Goal: Task Accomplishment & Management: Manage account settings

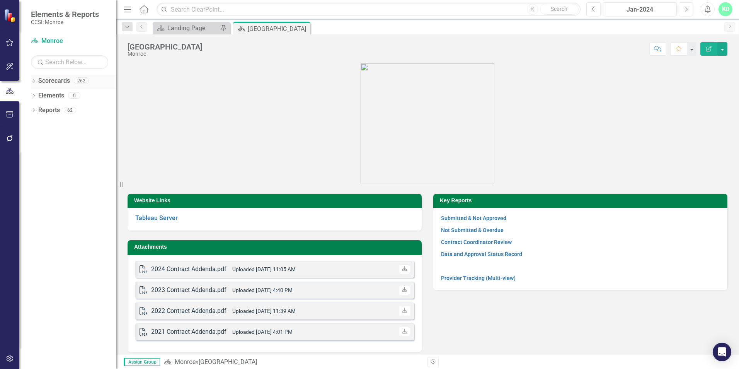
click at [33, 81] on icon "Dropdown" at bounding box center [33, 82] width 5 height 4
click at [38, 95] on icon "Dropdown" at bounding box center [38, 95] width 6 height 5
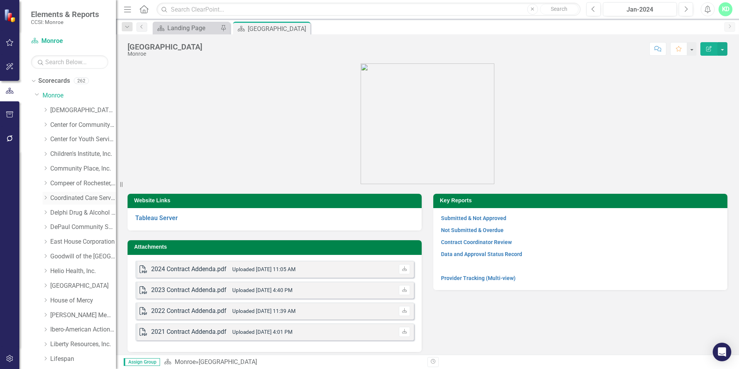
click at [53, 195] on link "Coordinated Care Services Inc." at bounding box center [83, 198] width 66 height 9
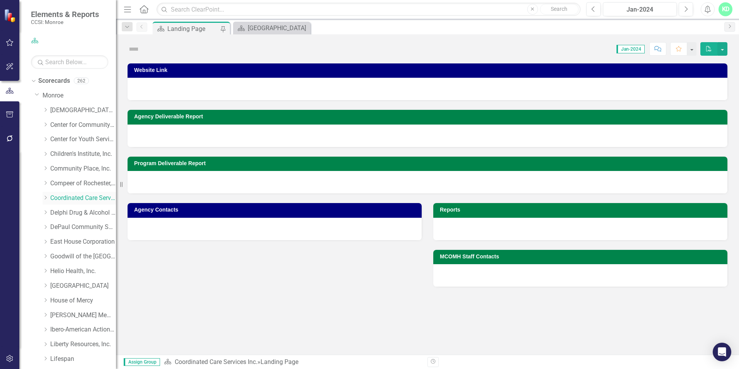
click at [49, 196] on div "Dropdown" at bounding box center [47, 198] width 8 height 7
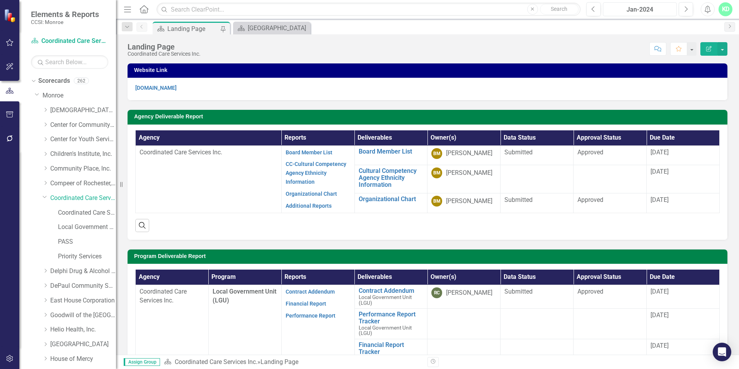
click at [651, 12] on div "Jan-2024" at bounding box center [639, 9] width 68 height 9
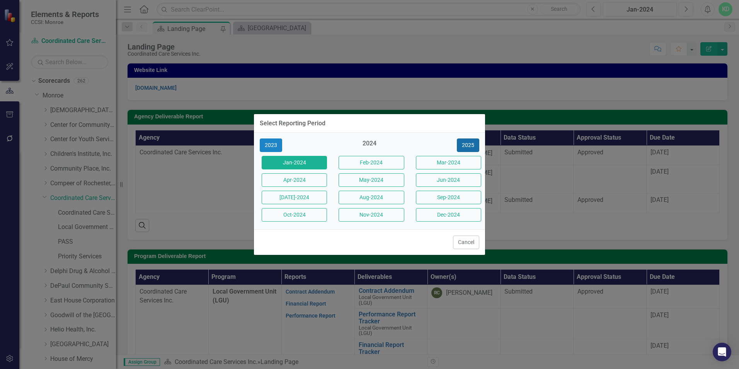
click at [475, 143] on button "2025" at bounding box center [468, 145] width 22 height 14
click at [445, 196] on button "Sep-2025" at bounding box center [448, 197] width 65 height 14
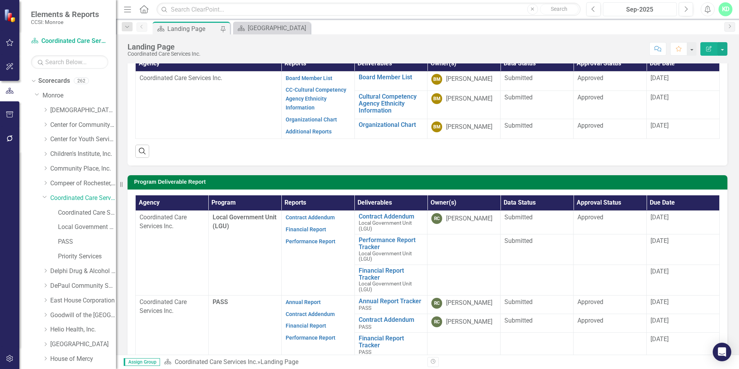
scroll to position [77, 0]
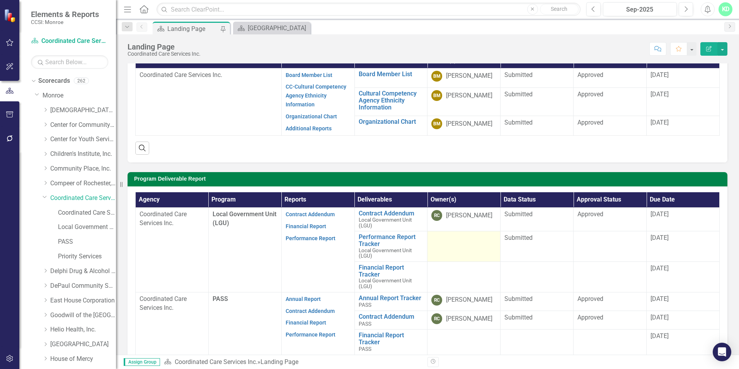
click at [482, 248] on td at bounding box center [463, 246] width 73 height 31
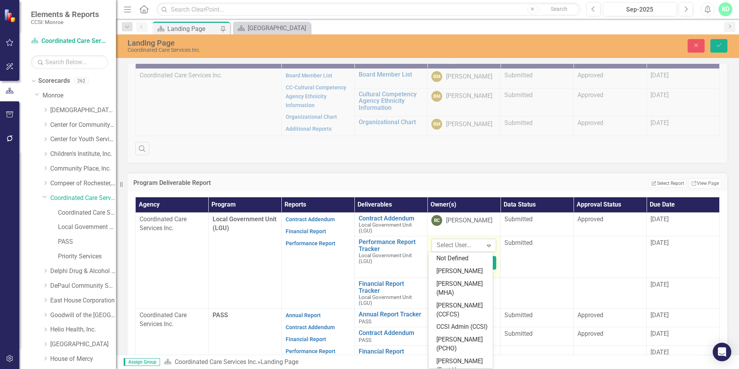
click at [486, 247] on icon "Expand" at bounding box center [489, 245] width 8 height 6
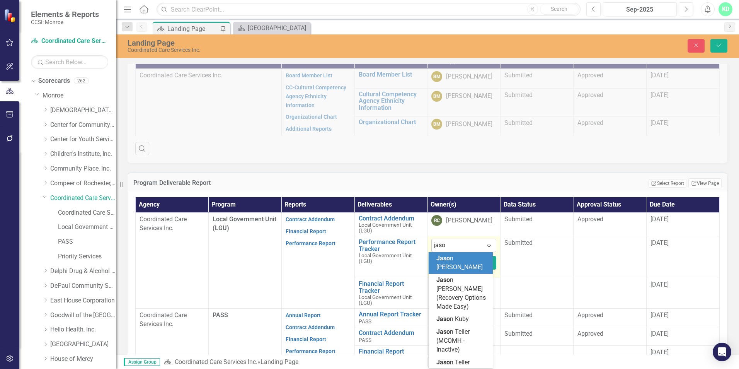
type input "[PERSON_NAME]"
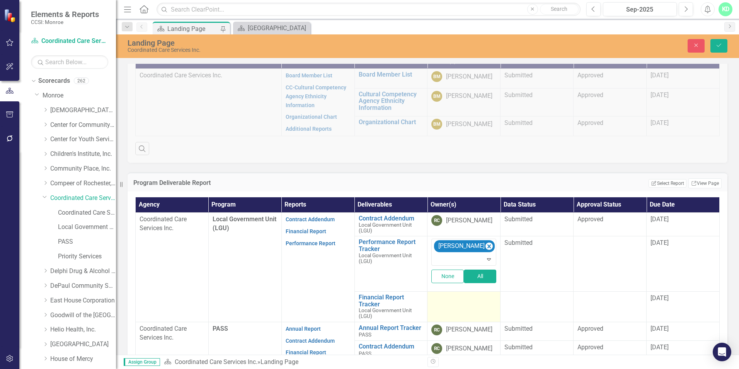
click at [471, 302] on div at bounding box center [463, 298] width 65 height 9
click at [721, 46] on icon "Save" at bounding box center [718, 45] width 7 height 5
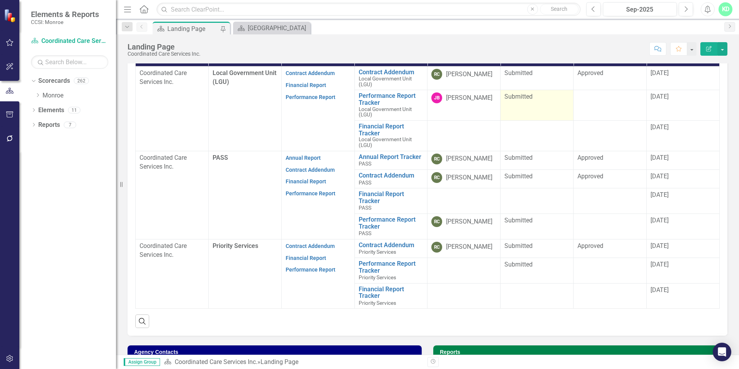
scroll to position [193, 0]
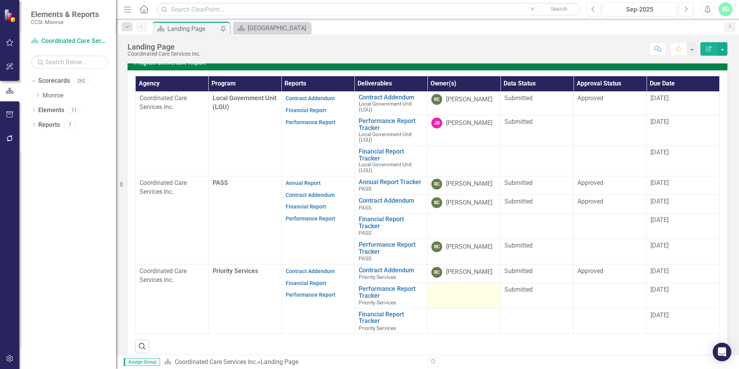
click at [459, 298] on td at bounding box center [463, 295] width 73 height 26
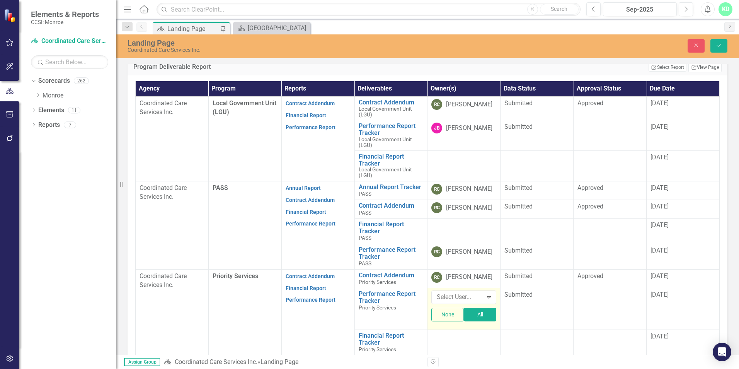
click at [459, 298] on div at bounding box center [458, 297] width 49 height 10
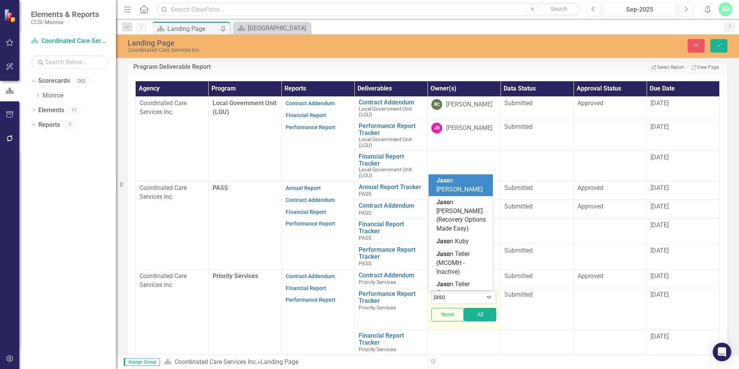
type input "[PERSON_NAME]"
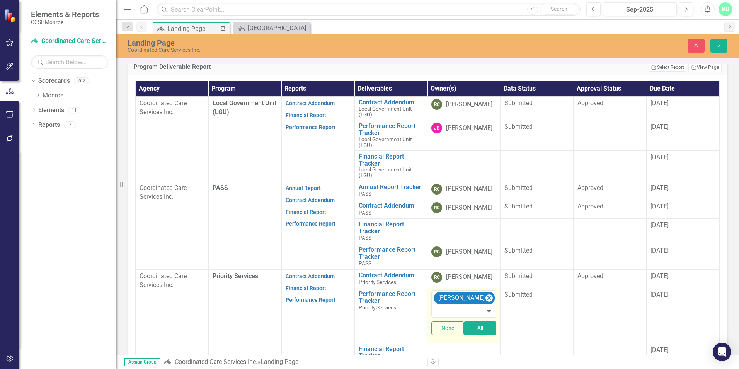
click at [459, 342] on td "option [PERSON_NAME] , selected. [PERSON_NAME] Expand None All" at bounding box center [463, 314] width 73 height 55
drag, startPoint x: 720, startPoint y: 50, endPoint x: 701, endPoint y: 60, distance: 21.1
click at [720, 50] on button "Save" at bounding box center [718, 46] width 17 height 14
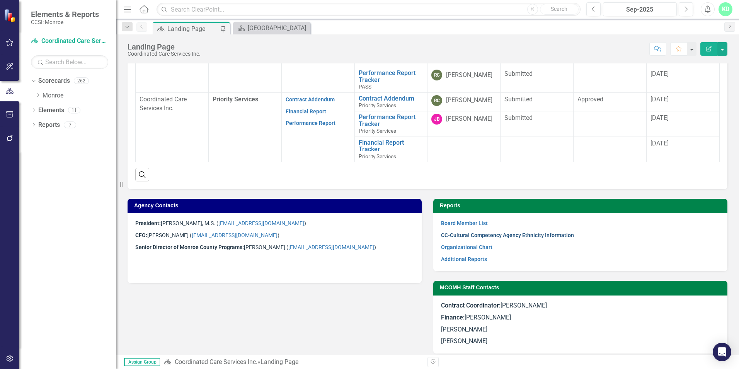
scroll to position [371, 0]
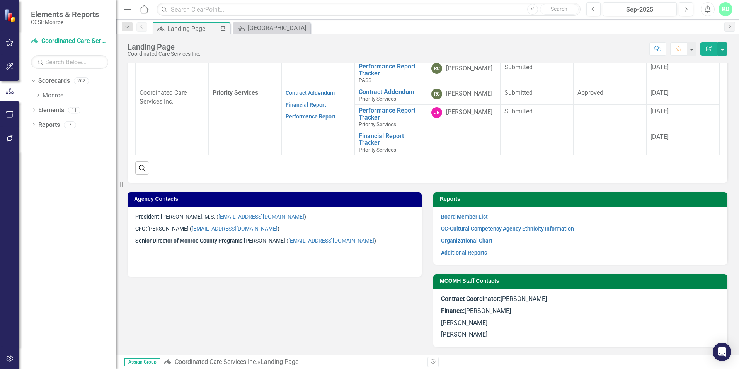
click at [318, 259] on p at bounding box center [274, 263] width 279 height 10
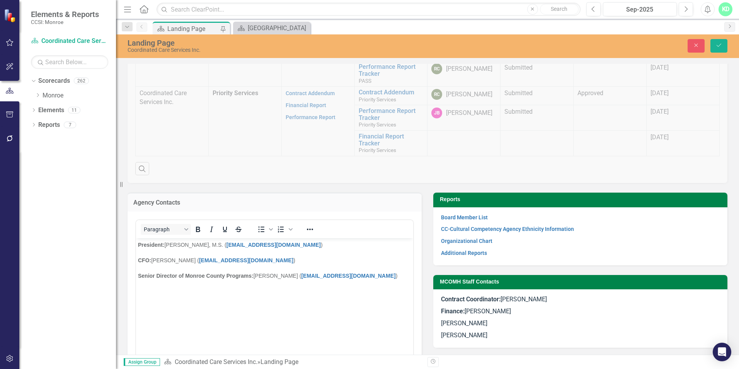
scroll to position [0, 0]
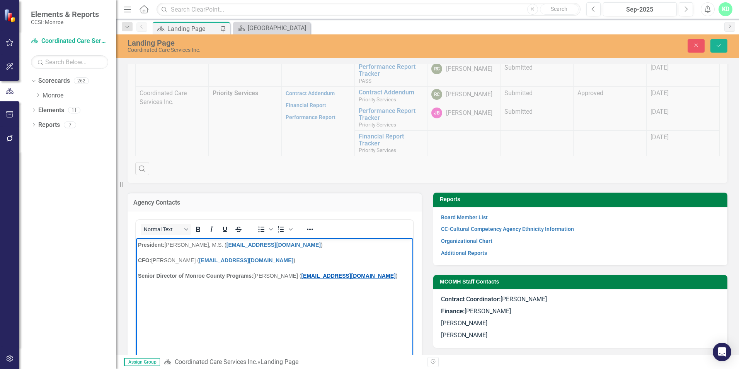
click at [303, 275] on link "[EMAIL_ADDRESS][DOMAIN_NAME]" at bounding box center [348, 275] width 94 height 6
click at [713, 47] on button "Save" at bounding box center [718, 46] width 17 height 14
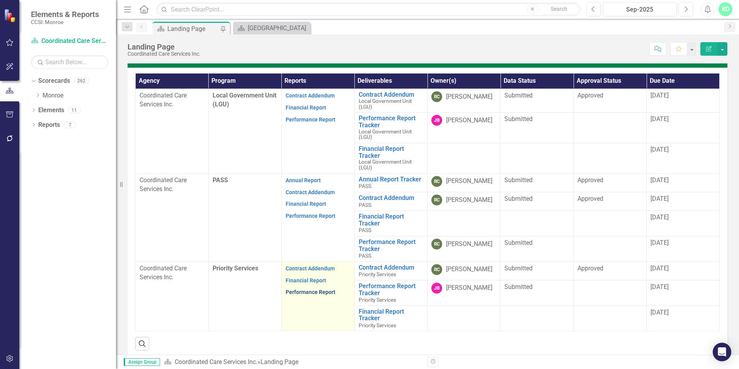
scroll to position [178, 0]
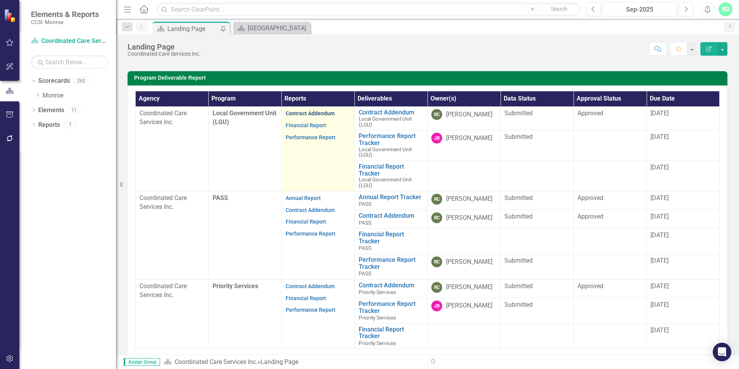
click at [308, 114] on link "Contract Addendum" at bounding box center [310, 113] width 49 height 6
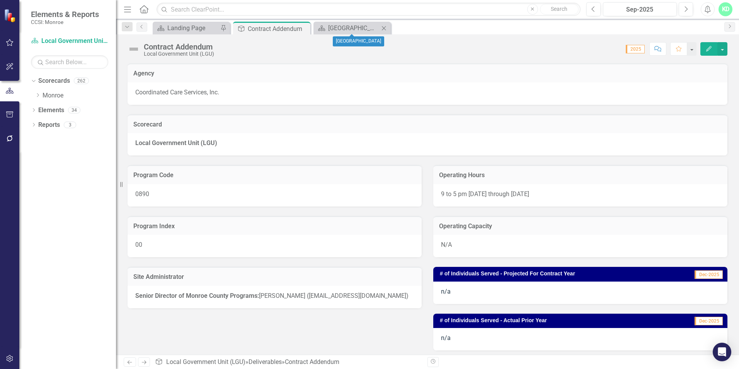
click at [387, 27] on icon "Close" at bounding box center [384, 28] width 8 height 6
click at [304, 29] on icon "Close" at bounding box center [303, 29] width 8 height 6
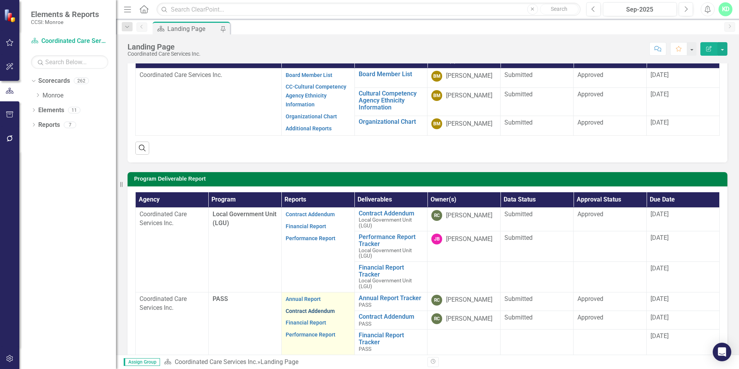
scroll to position [116, 0]
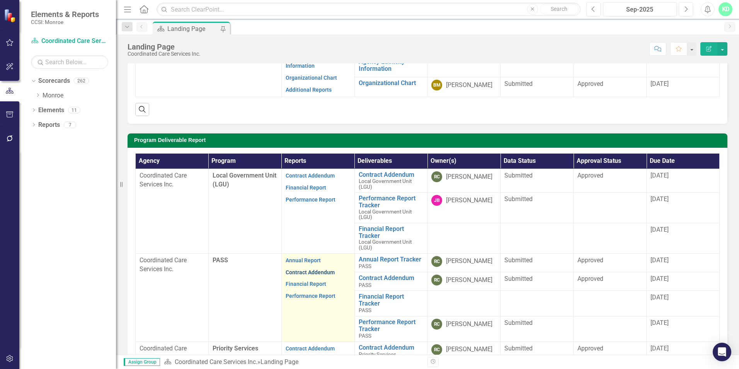
click at [307, 270] on link "Contract Addendum" at bounding box center [310, 272] width 49 height 6
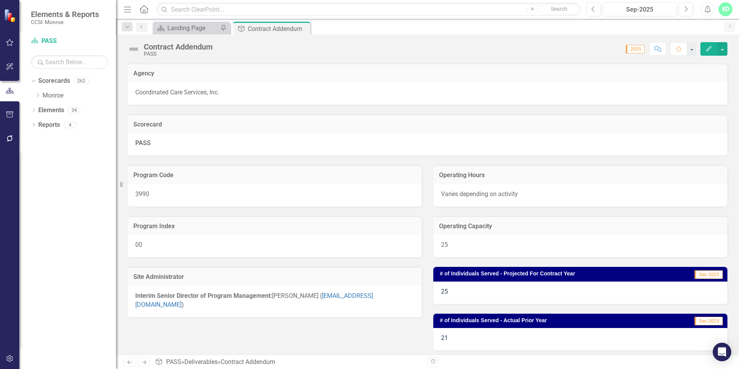
click at [393, 302] on div "Interim Senior Director of Program Management: [PERSON_NAME] ( [EMAIL_ADDRESS][…" at bounding box center [275, 301] width 294 height 31
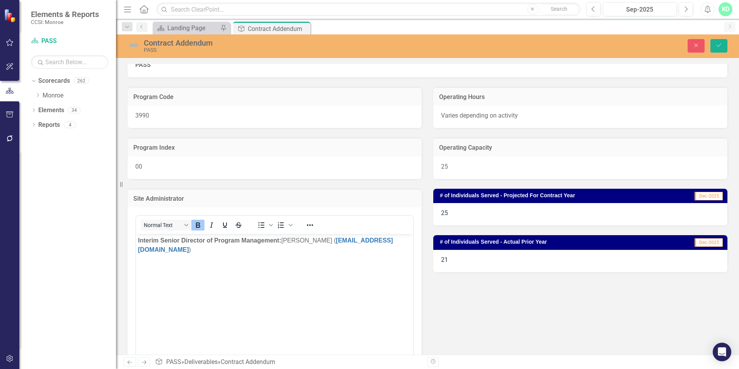
scroll to position [155, 0]
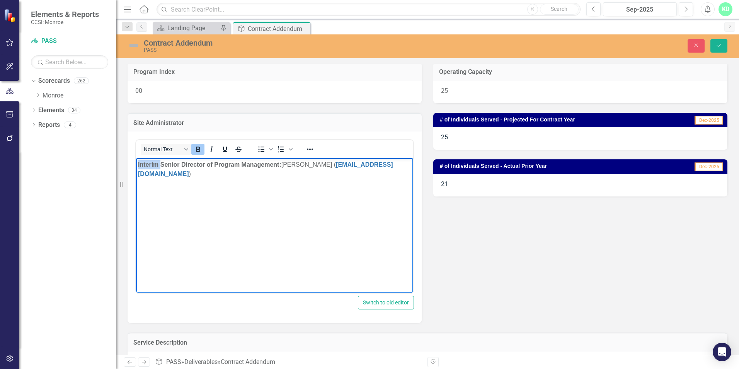
drag, startPoint x: 161, startPoint y: 165, endPoint x: 133, endPoint y: 165, distance: 28.2
click at [136, 165] on html "Interim Senior Director of Program Management: [PERSON_NAME] ( [EMAIL_ADDRESS][…" at bounding box center [274, 216] width 277 height 116
click at [192, 165] on strong "Senior Director of Program Management:" at bounding box center [198, 164] width 121 height 7
click at [202, 148] on icon "Bold" at bounding box center [197, 149] width 9 height 9
click at [277, 223] on body "Senior Director of Monroe County Programs: [PERSON_NAME] ([EMAIL_ADDRESS][DOMAI…" at bounding box center [274, 216] width 277 height 116
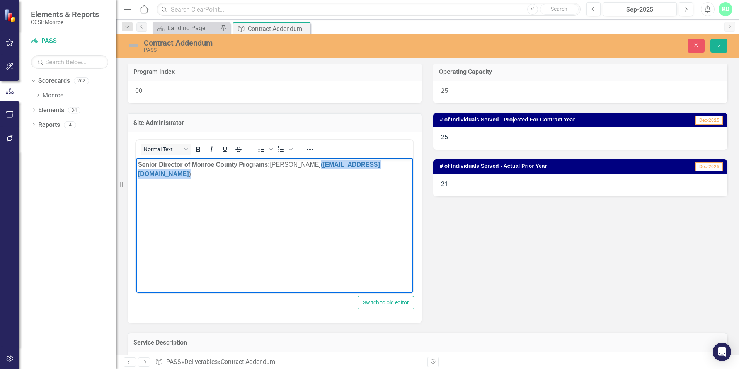
drag, startPoint x: 384, startPoint y: 166, endPoint x: 313, endPoint y: 160, distance: 70.9
click at [313, 160] on p "Senior Director of Monroe County Programs: [PERSON_NAME] ([EMAIL_ADDRESS][DOMAI…" at bounding box center [274, 169] width 273 height 19
click at [198, 149] on icon "Bold" at bounding box center [198, 148] width 4 height 5
click at [197, 149] on icon "Bold" at bounding box center [198, 148] width 4 height 5
drag, startPoint x: 253, startPoint y: 203, endPoint x: 258, endPoint y: 204, distance: 4.8
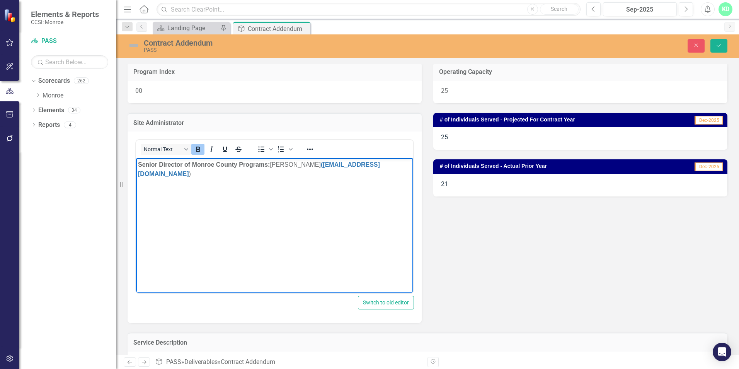
click at [254, 204] on body "Senior Director of Monroe County Programs: [PERSON_NAME] ([EMAIL_ADDRESS][DOMAI…" at bounding box center [274, 216] width 277 height 116
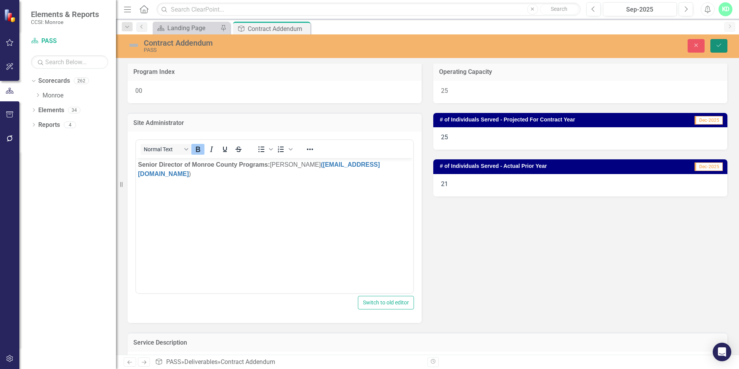
click at [717, 44] on icon "Save" at bounding box center [718, 45] width 7 height 5
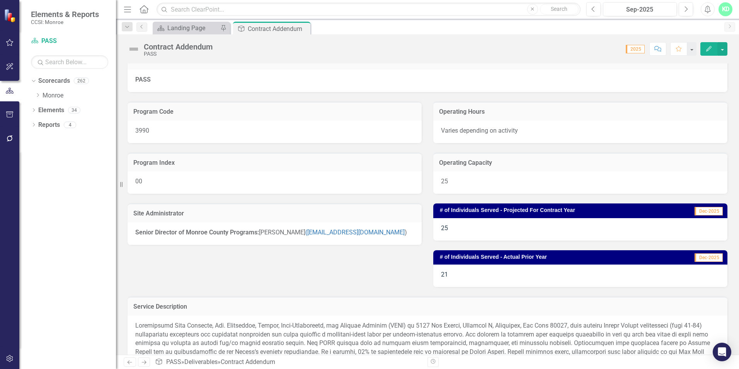
scroll to position [0, 0]
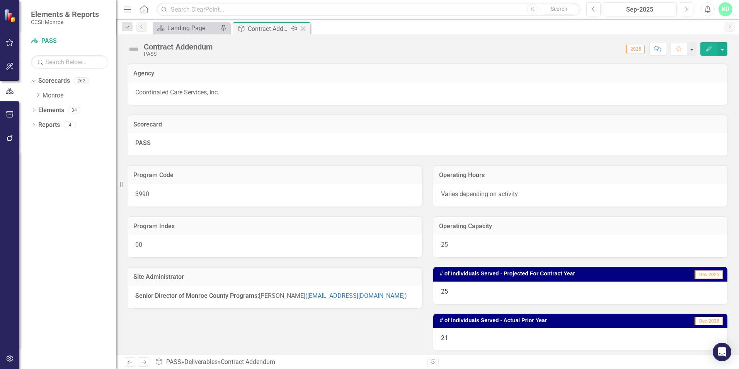
click at [304, 27] on icon "Close" at bounding box center [303, 29] width 8 height 6
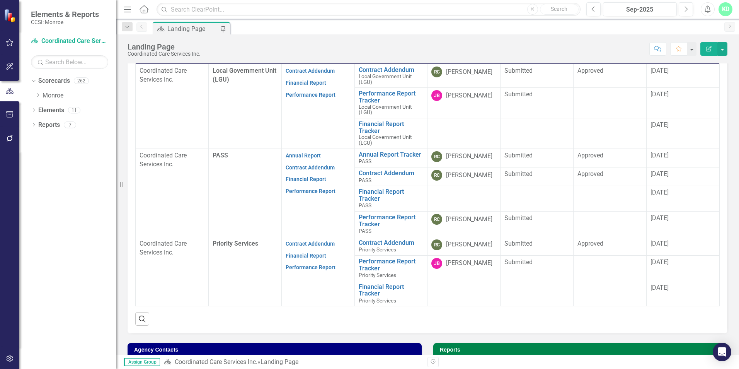
scroll to position [270, 0]
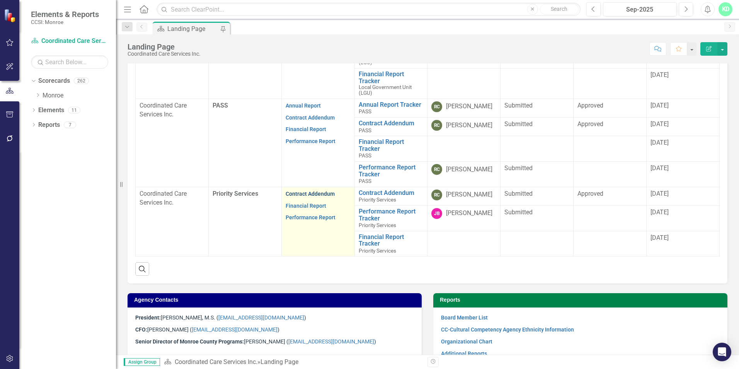
click at [301, 194] on link "Contract Addendum" at bounding box center [310, 193] width 49 height 6
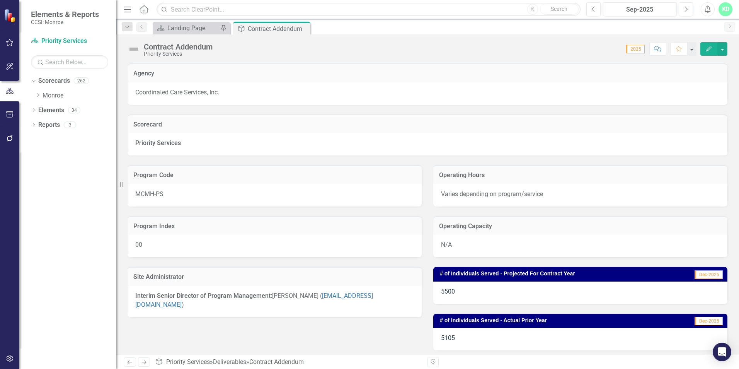
click at [392, 302] on div "Interim Senior Director of Program Management: [PERSON_NAME] ( [EMAIL_ADDRESS][…" at bounding box center [275, 301] width 294 height 31
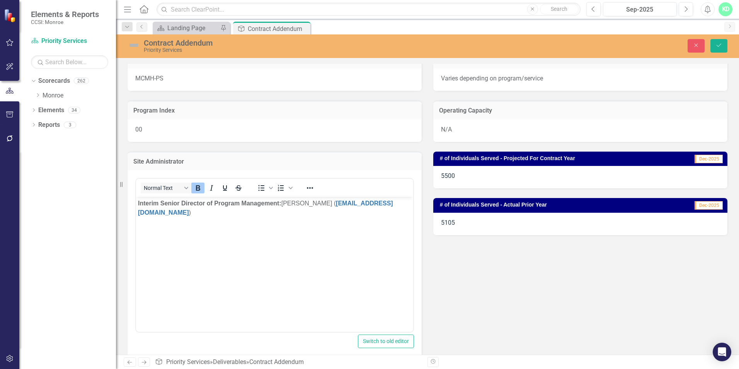
scroll to position [155, 0]
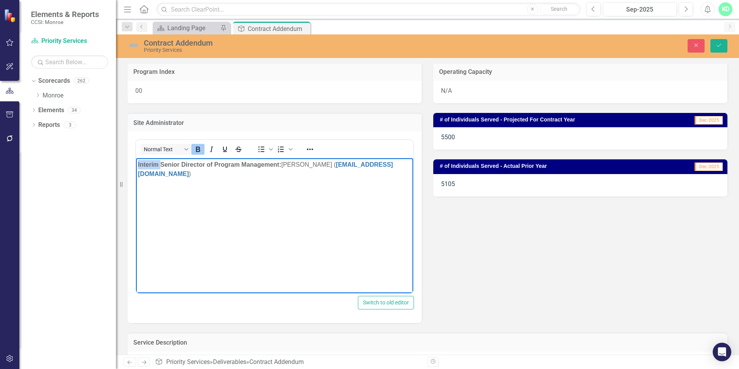
drag, startPoint x: 161, startPoint y: 163, endPoint x: 118, endPoint y: 165, distance: 42.9
click at [136, 165] on html "Interim Senior Director of Program Management: [PERSON_NAME] ( [EMAIL_ADDRESS][…" at bounding box center [274, 216] width 277 height 116
click at [192, 164] on strong "Senior Director of Program Management:" at bounding box center [198, 164] width 121 height 7
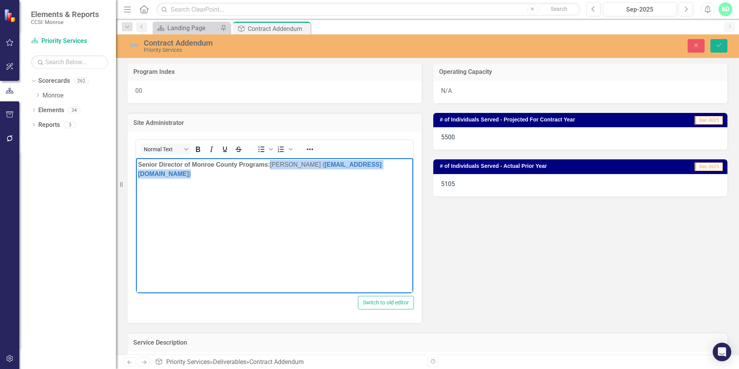
drag, startPoint x: 390, startPoint y: 167, endPoint x: 268, endPoint y: 162, distance: 121.8
click at [273, 165] on p "Senior Director of Monroe County Programs: [PERSON_NAME] ( [EMAIL_ADDRESS][DOMA…" at bounding box center [274, 169] width 273 height 19
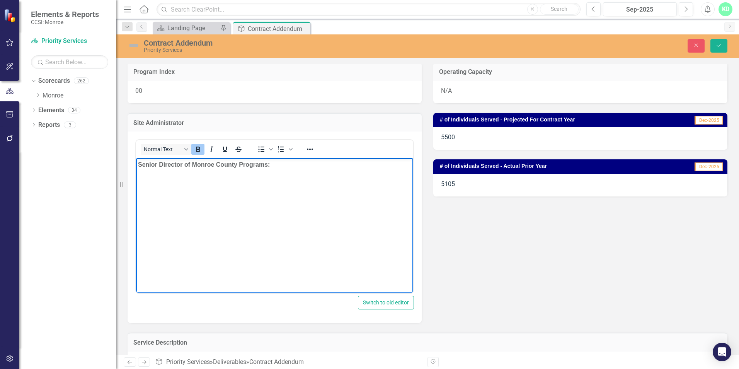
click at [199, 150] on icon "Bold" at bounding box center [198, 148] width 4 height 5
click at [717, 49] on button "Save" at bounding box center [718, 46] width 17 height 14
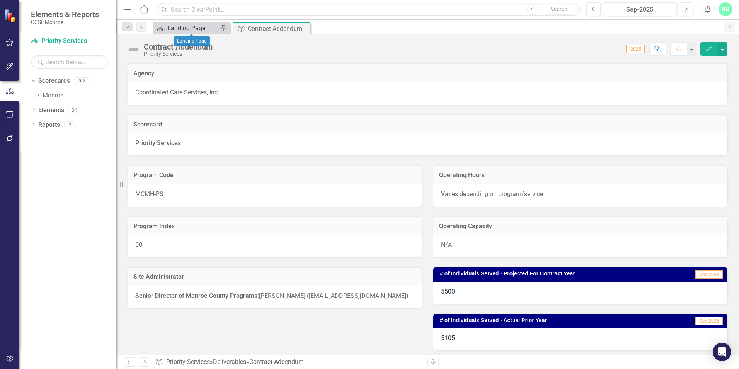
click at [195, 28] on div "Landing Page" at bounding box center [192, 28] width 51 height 10
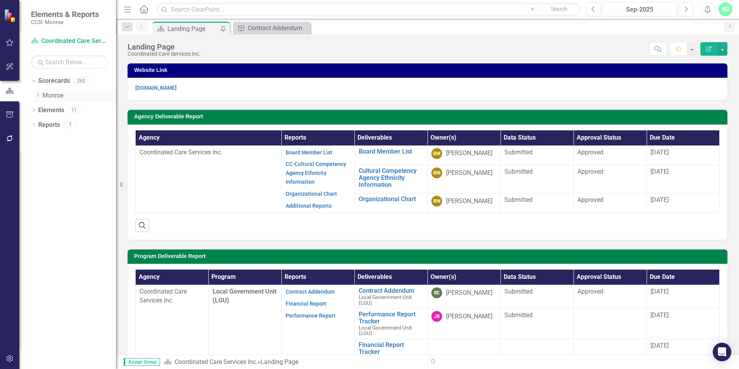
click at [37, 94] on icon "Dropdown" at bounding box center [38, 95] width 6 height 5
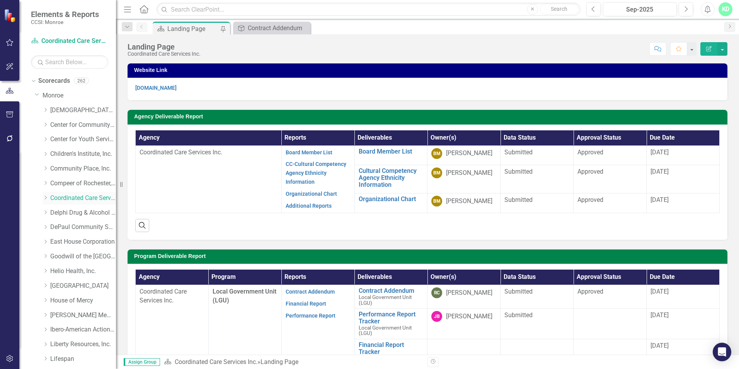
drag, startPoint x: 63, startPoint y: 196, endPoint x: 74, endPoint y: 199, distance: 11.4
click at [63, 196] on link "Coordinated Care Services Inc." at bounding box center [83, 198] width 66 height 9
click at [46, 198] on icon at bounding box center [46, 198] width 2 height 4
click at [68, 211] on link "Coordinated Care Services Inc. (MCOMH Internal)" at bounding box center [87, 212] width 58 height 9
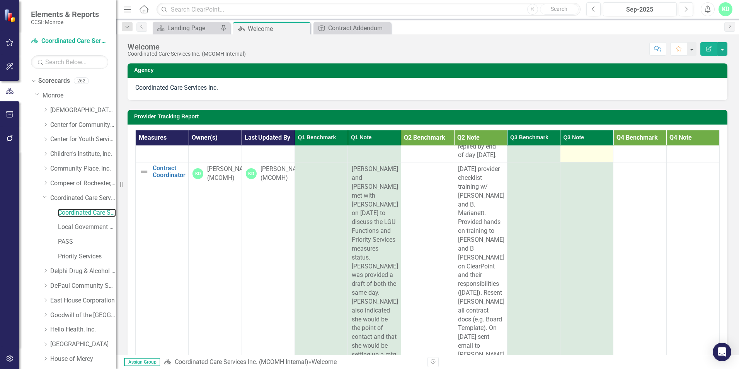
scroll to position [541, 0]
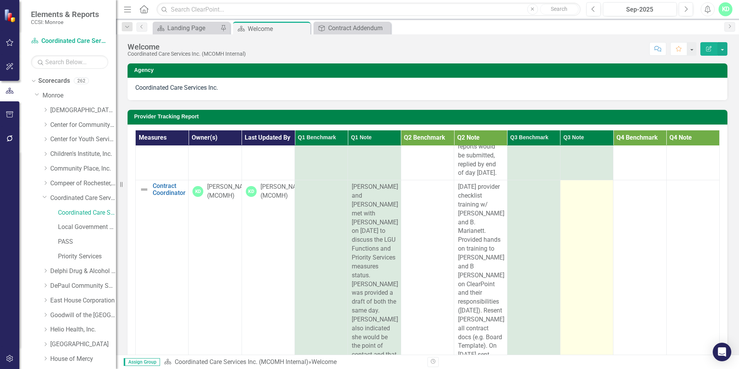
click at [578, 224] on td at bounding box center [586, 350] width 53 height 340
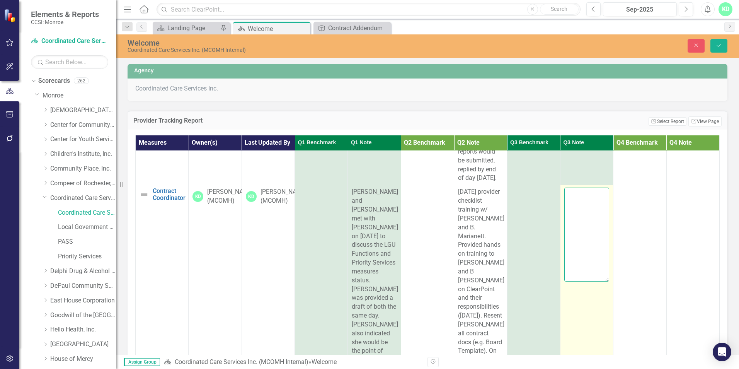
click at [578, 204] on textarea at bounding box center [586, 234] width 45 height 94
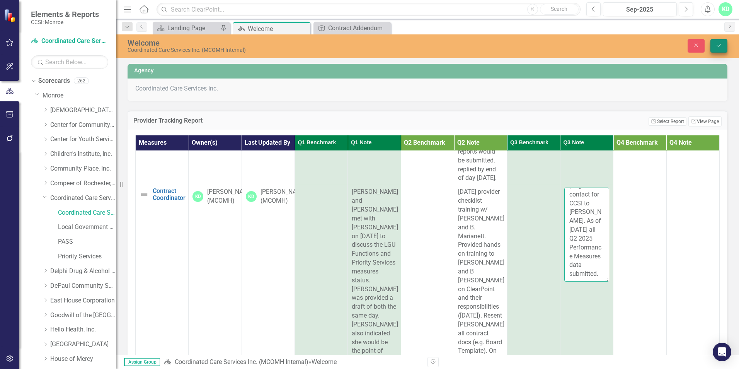
type textarea "Provided [PERSON_NAME] provider checklist, ClearPoint, etc... training. Updated…"
click at [718, 46] on icon "Save" at bounding box center [718, 45] width 7 height 5
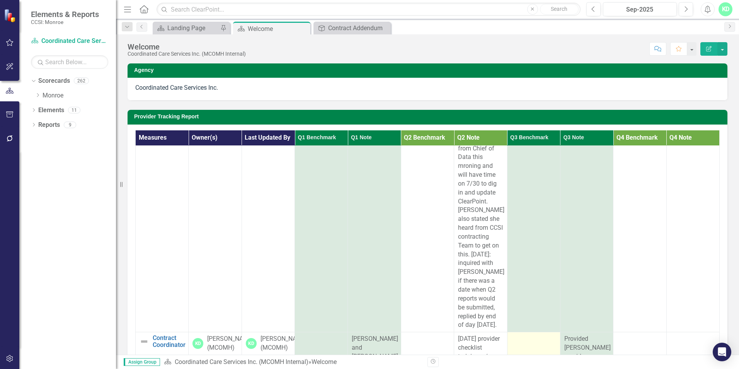
scroll to position [232, 0]
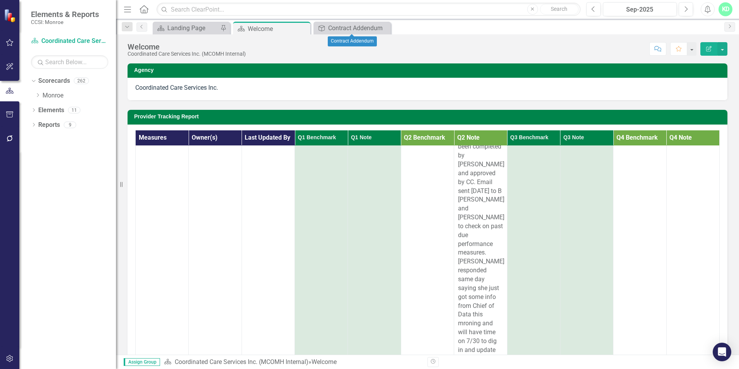
drag, startPoint x: 382, startPoint y: 27, endPoint x: 373, endPoint y: 27, distance: 8.5
click at [0, 0] on icon "Close" at bounding box center [0, 0] width 0 height 0
click at [305, 29] on icon "Close" at bounding box center [303, 29] width 8 height 6
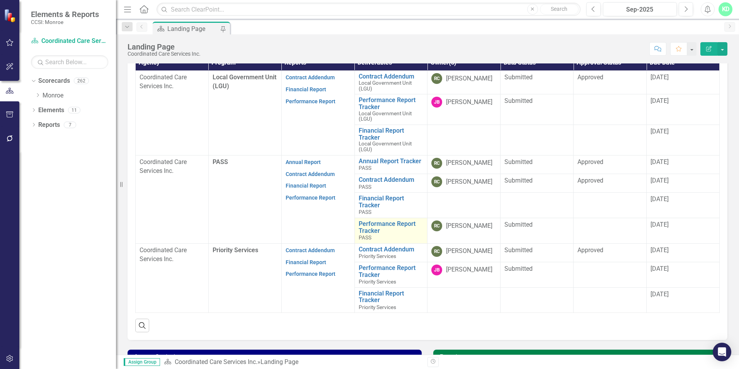
scroll to position [232, 0]
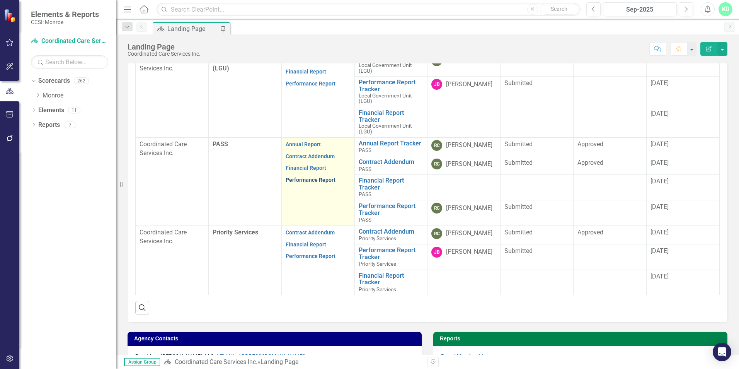
click at [328, 179] on link "Performance Report" at bounding box center [311, 180] width 50 height 6
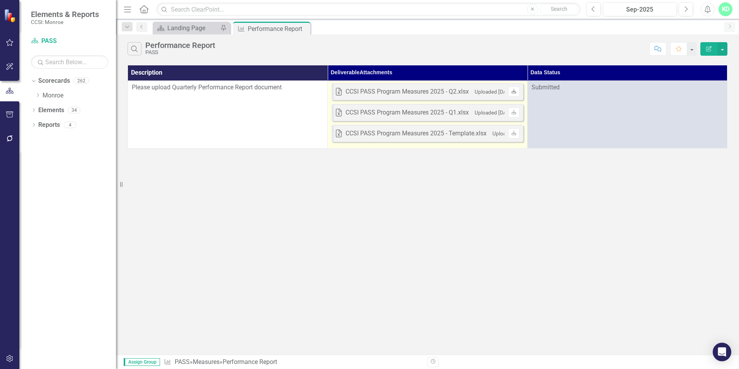
click at [515, 91] on icon "Download" at bounding box center [514, 91] width 6 height 5
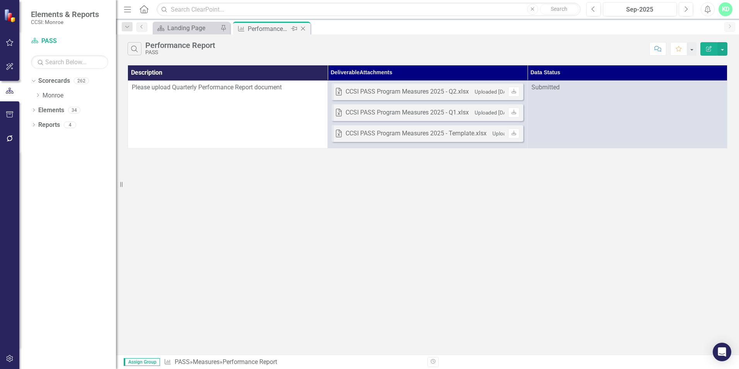
click at [304, 29] on icon "Close" at bounding box center [303, 29] width 8 height 6
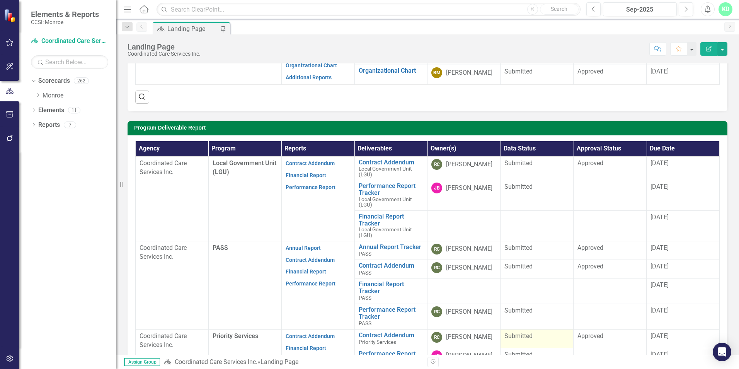
scroll to position [155, 0]
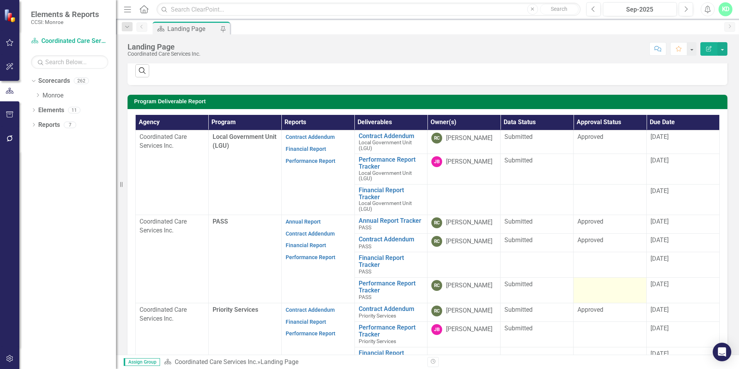
click at [591, 292] on td at bounding box center [609, 290] width 73 height 26
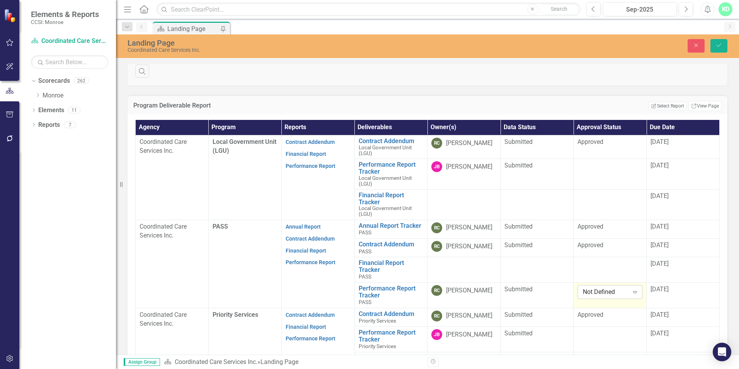
click at [631, 290] on icon "Expand" at bounding box center [635, 292] width 8 height 6
click at [619, 267] on div "Approved" at bounding box center [607, 265] width 52 height 9
click at [666, 294] on td "[DATE]" at bounding box center [682, 295] width 73 height 26
click at [667, 294] on td "[DATE]" at bounding box center [682, 295] width 73 height 26
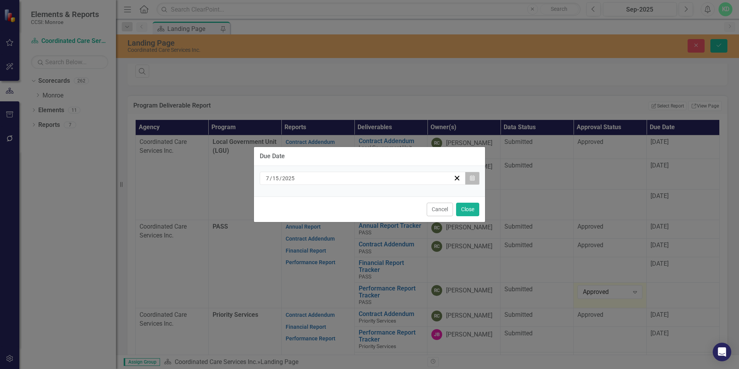
click at [475, 179] on button "Calendar" at bounding box center [472, 178] width 15 height 13
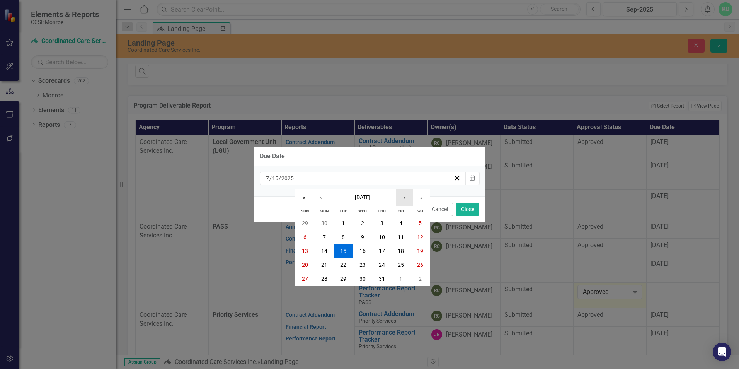
click at [406, 199] on button "›" at bounding box center [404, 197] width 17 height 17
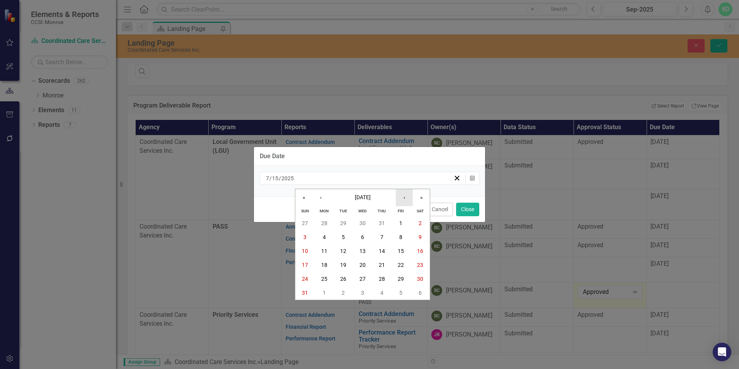
click at [406, 199] on button "›" at bounding box center [404, 197] width 17 height 17
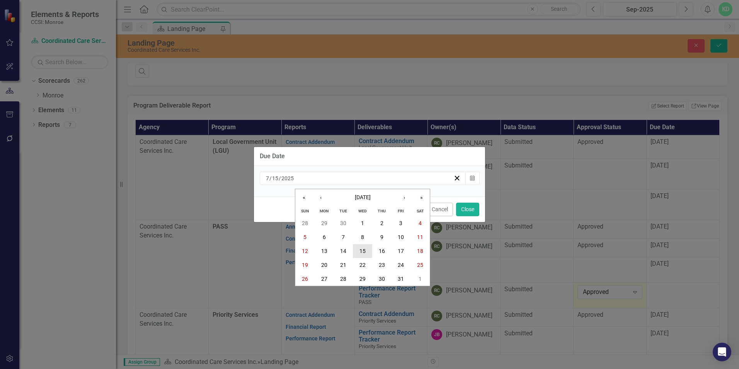
click at [363, 252] on abbr "15" at bounding box center [362, 251] width 6 height 6
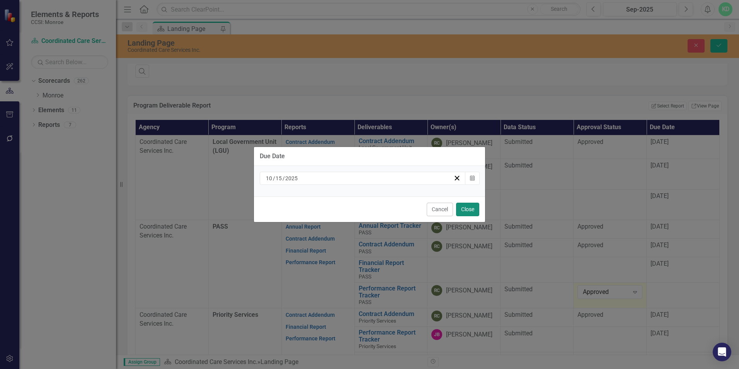
click at [466, 206] on button "Close" at bounding box center [467, 209] width 23 height 14
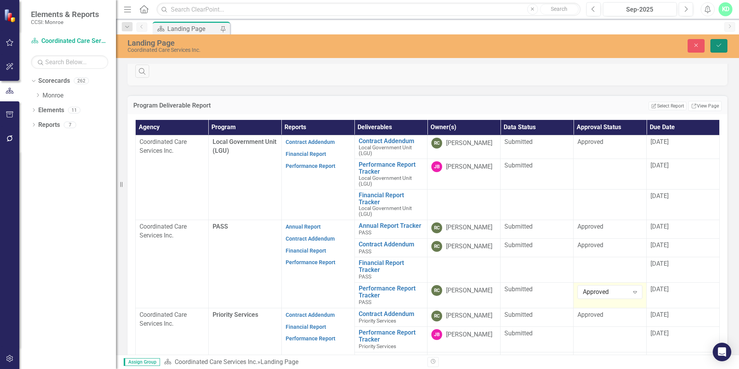
click at [718, 41] on button "Save" at bounding box center [718, 46] width 17 height 14
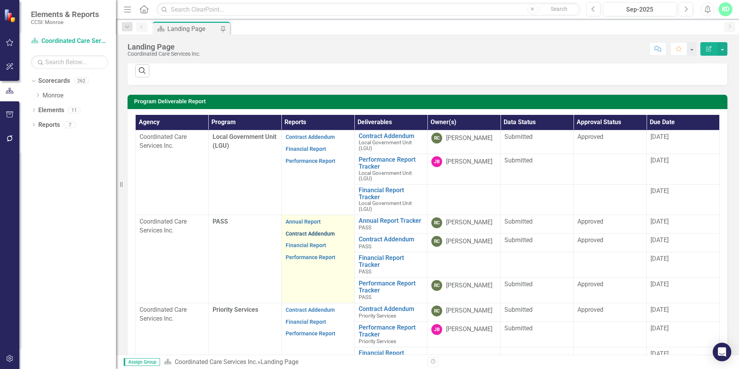
click at [325, 233] on link "Contract Addendum" at bounding box center [310, 233] width 49 height 6
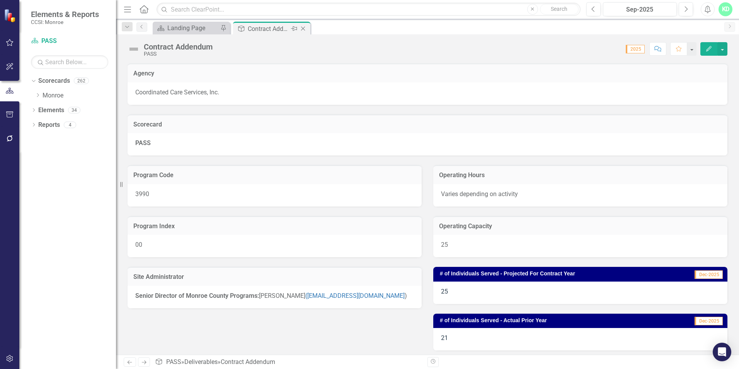
click at [304, 29] on icon "Close" at bounding box center [303, 29] width 8 height 6
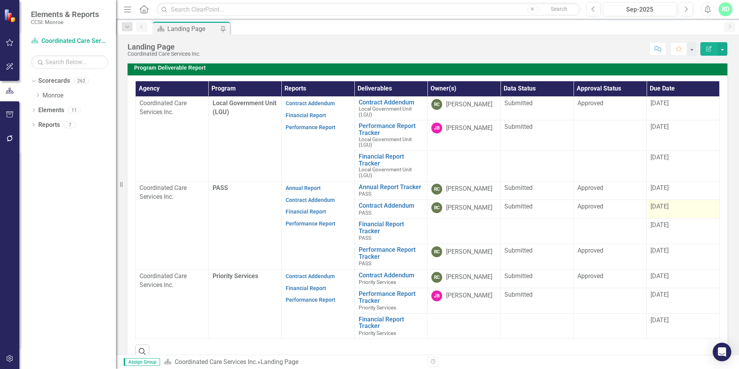
scroll to position [193, 0]
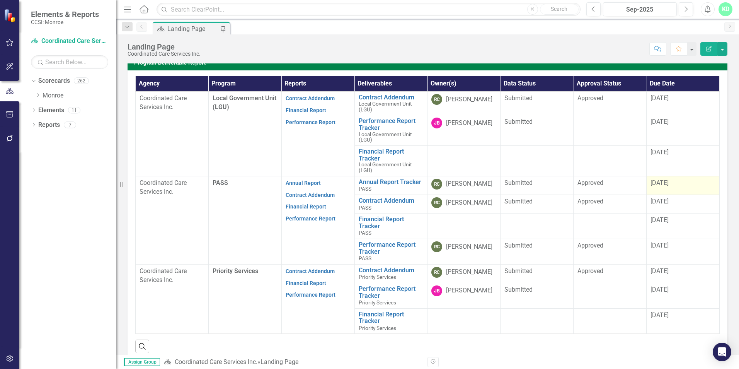
click at [685, 187] on div "[DATE]" at bounding box center [682, 183] width 65 height 9
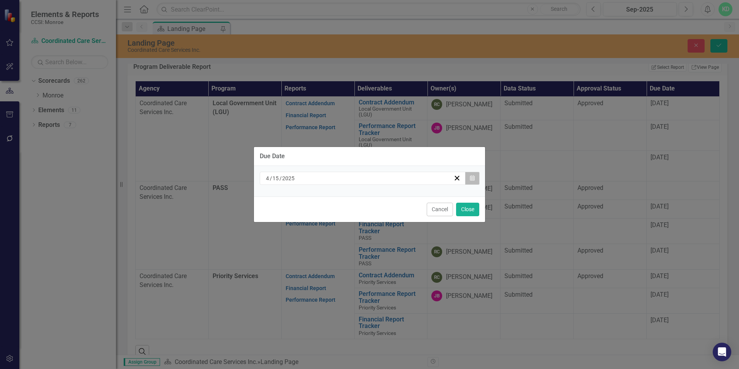
click at [471, 181] on button "Calendar" at bounding box center [472, 178] width 15 height 13
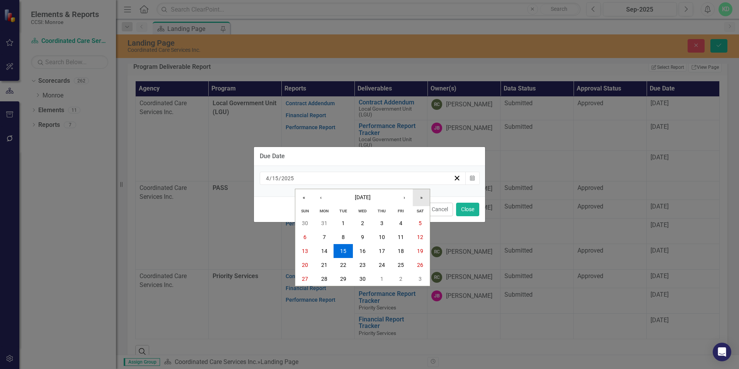
click at [422, 198] on button "»" at bounding box center [421, 197] width 17 height 17
click at [366, 251] on button "15" at bounding box center [362, 251] width 19 height 14
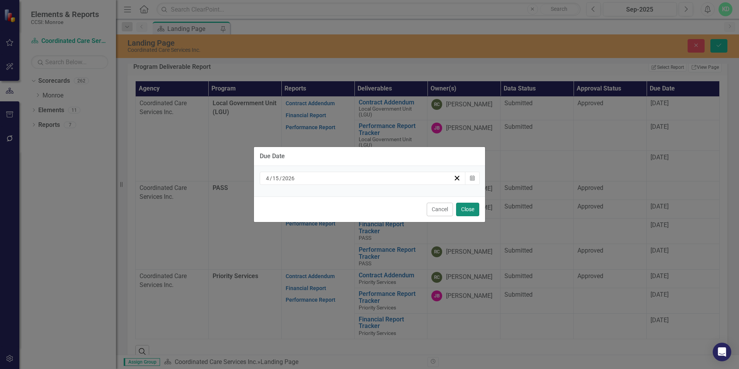
click at [469, 211] on button "Close" at bounding box center [467, 209] width 23 height 14
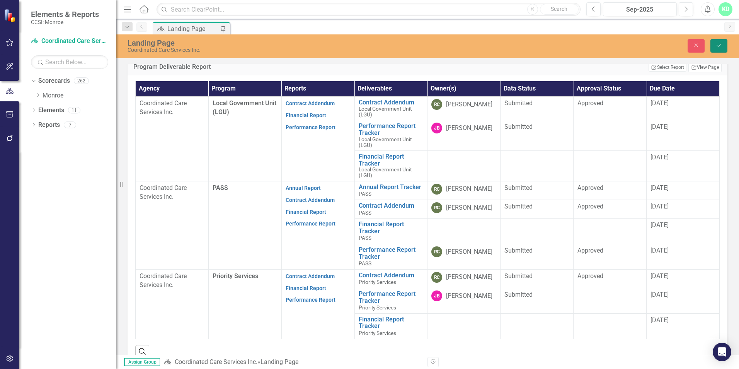
click at [726, 44] on button "Save" at bounding box center [718, 46] width 17 height 14
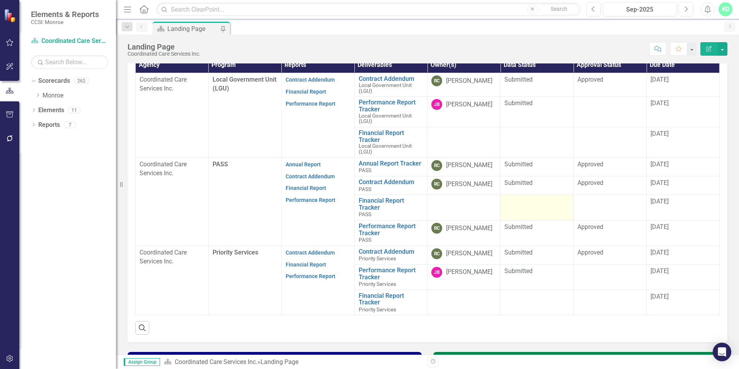
scroll to position [232, 0]
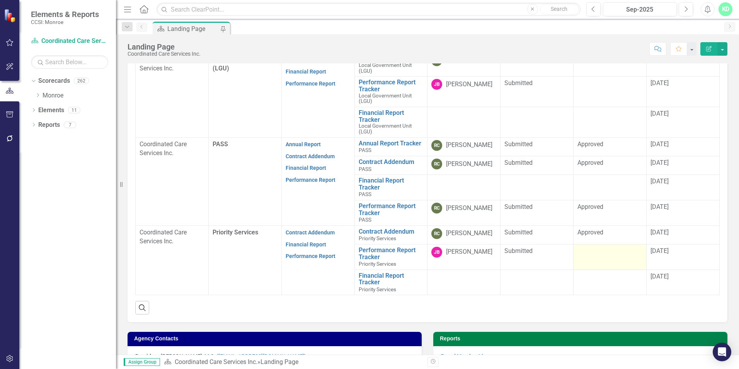
click at [629, 258] on td at bounding box center [609, 257] width 73 height 26
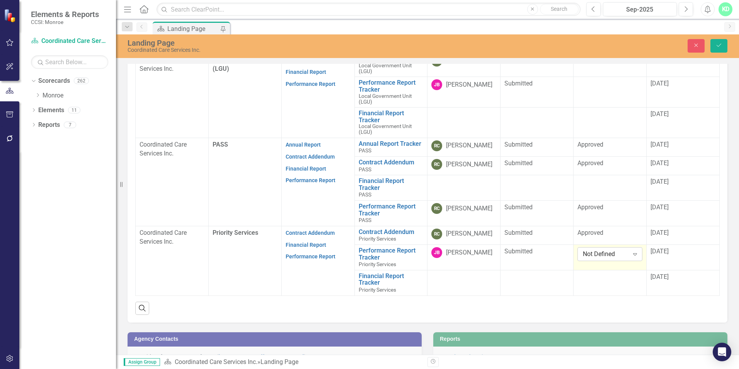
click at [630, 258] on div "Expand" at bounding box center [635, 254] width 14 height 12
click at [549, 282] on td at bounding box center [536, 283] width 73 height 26
click at [694, 46] on icon "Close" at bounding box center [695, 45] width 7 height 5
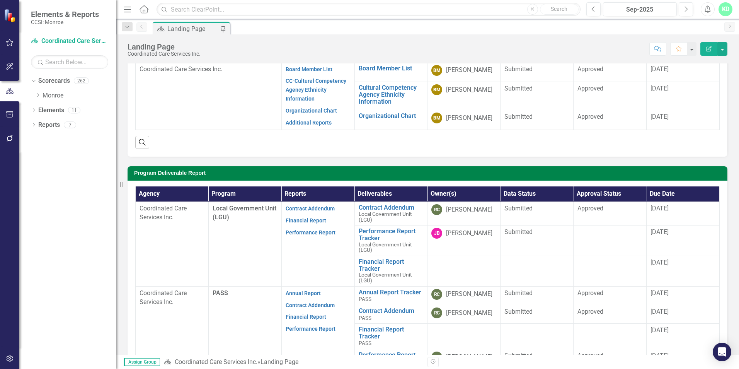
scroll to position [62, 0]
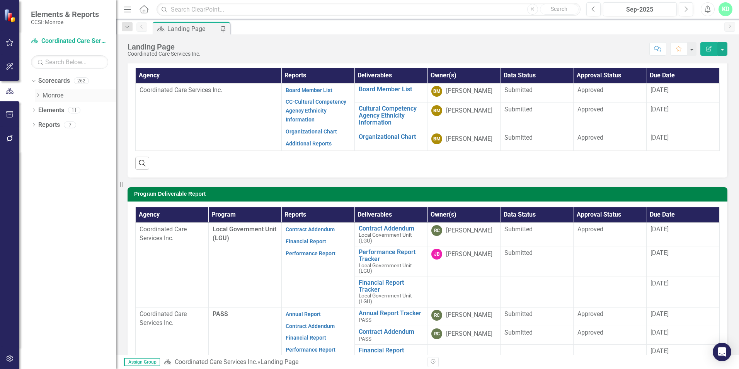
click at [39, 96] on icon "Dropdown" at bounding box center [38, 95] width 6 height 5
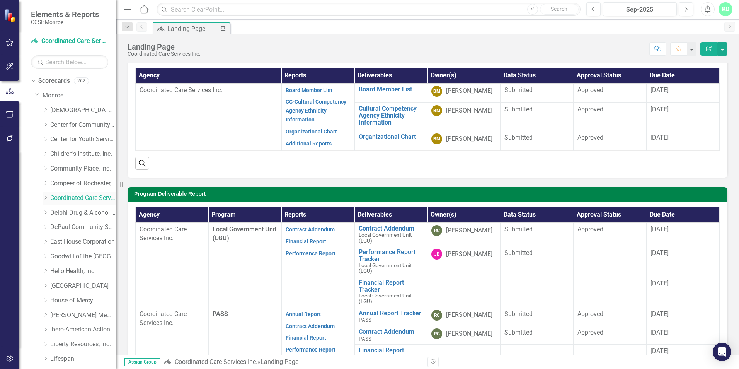
click at [66, 199] on link "Coordinated Care Services Inc." at bounding box center [83, 198] width 66 height 9
click at [59, 199] on link "Coordinated Care Services Inc." at bounding box center [83, 198] width 66 height 9
click at [45, 197] on icon "Dropdown" at bounding box center [46, 197] width 6 height 5
click at [71, 214] on link "Coordinated Care Services Inc. (MCOMH Internal)" at bounding box center [87, 212] width 58 height 9
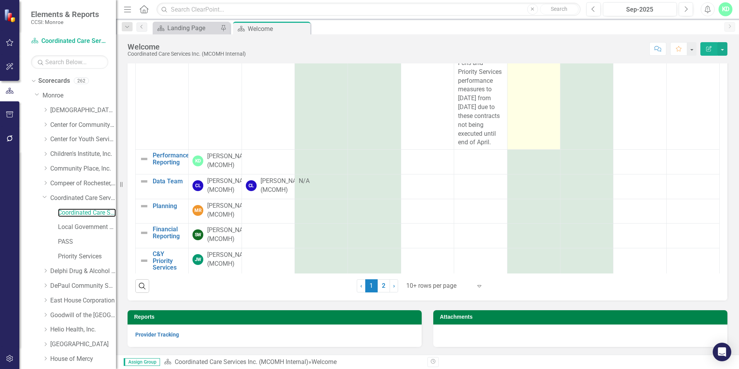
scroll to position [810, 0]
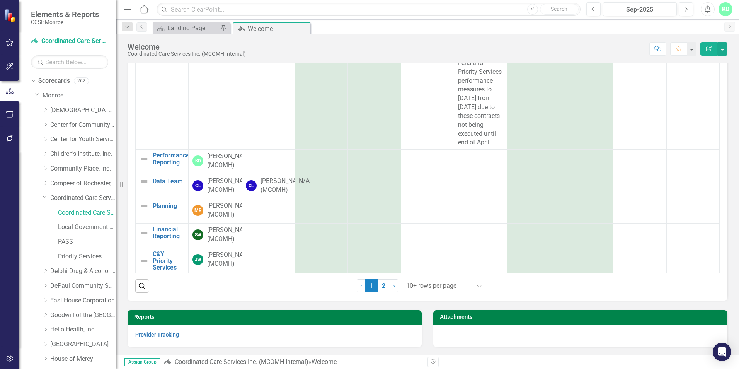
click at [726, 9] on div "KD" at bounding box center [725, 9] width 14 height 14
click at [697, 100] on link "Logout Log Out" at bounding box center [701, 97] width 61 height 14
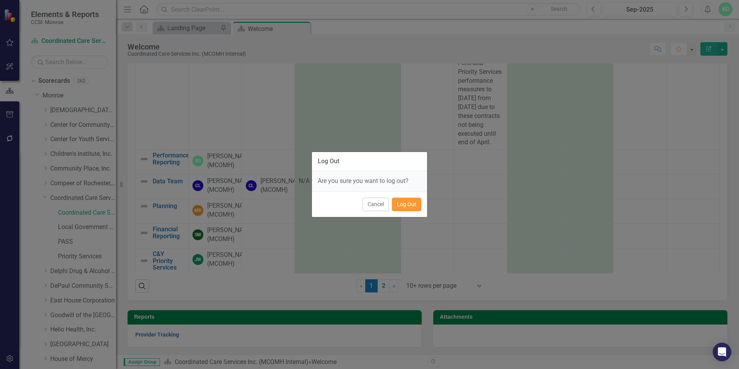
click at [412, 206] on button "Log Out" at bounding box center [406, 204] width 29 height 14
